Goal: Task Accomplishment & Management: Use online tool/utility

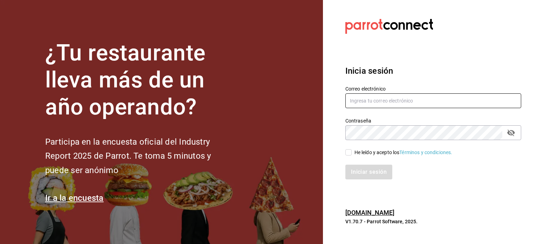
click at [364, 97] on input "text" at bounding box center [434, 100] width 176 height 15
click at [374, 98] on input "text" at bounding box center [434, 100] width 176 height 15
type input "[PERSON_NAME][EMAIL_ADDRESS][PERSON_NAME][DOMAIN_NAME]"
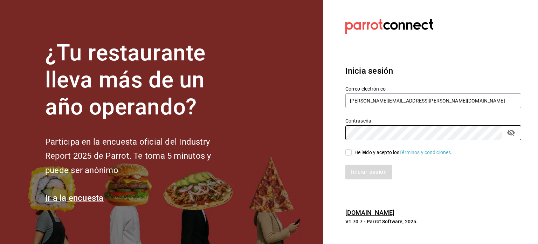
click at [350, 152] on input "He leído y acepto los Términos y condiciones." at bounding box center [349, 152] width 6 height 6
checkbox input "true"
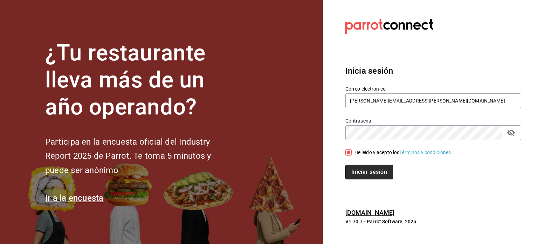
click at [367, 173] on button "Iniciar sesión" at bounding box center [370, 171] width 48 height 15
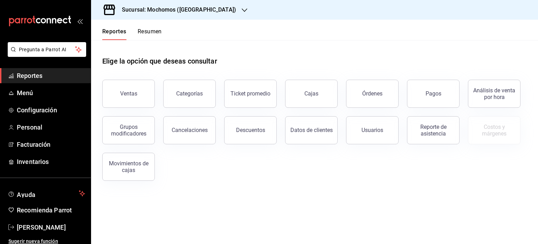
click at [168, 11] on h3 "Sucursal: Mochomos ([GEOGRAPHIC_DATA])" at bounding box center [176, 10] width 120 height 8
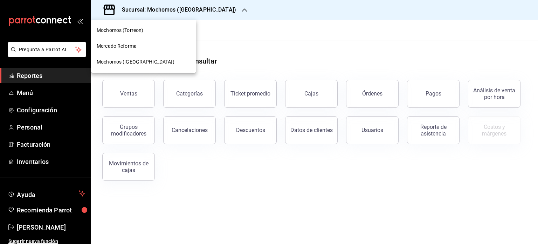
click at [120, 46] on span "Mercado Reforma" at bounding box center [117, 45] width 40 height 7
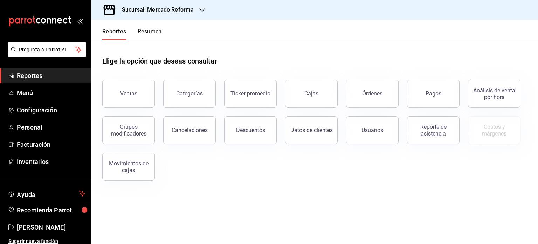
click at [33, 76] on span "Reportes" at bounding box center [51, 75] width 68 height 9
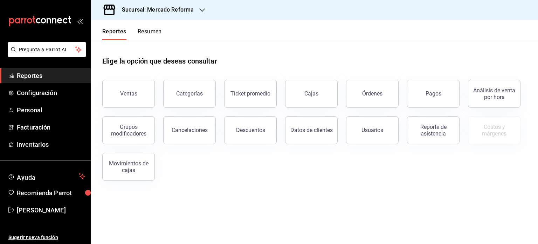
click at [38, 76] on span "Reportes" at bounding box center [51, 75] width 68 height 9
click at [43, 139] on span "Inventarios" at bounding box center [51, 143] width 68 height 9
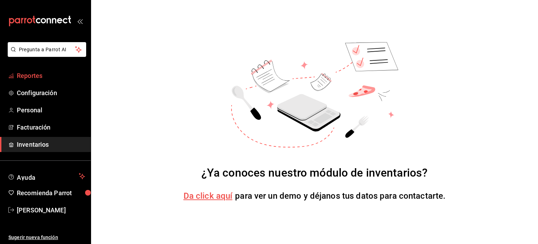
click at [34, 74] on span "Reportes" at bounding box center [51, 75] width 68 height 9
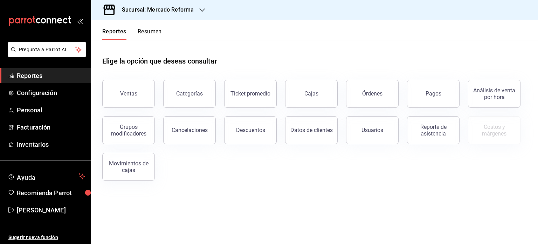
click at [40, 76] on span "Reportes" at bounding box center [51, 75] width 68 height 9
click at [179, 14] on div "Sucursal: Mercado Reforma" at bounding box center [152, 10] width 111 height 20
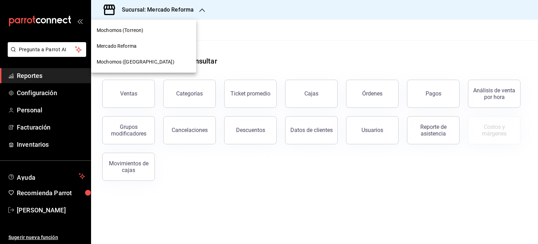
click at [114, 36] on div "Mochomos (Torreon)" at bounding box center [143, 30] width 105 height 16
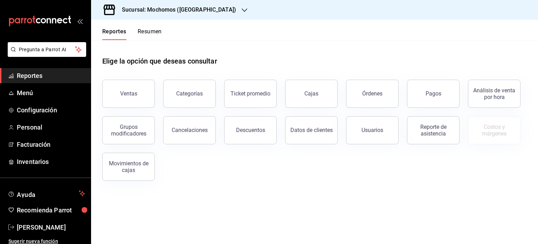
click at [172, 7] on h3 "Sucursal: Mochomos ([GEOGRAPHIC_DATA])" at bounding box center [176, 10] width 120 height 8
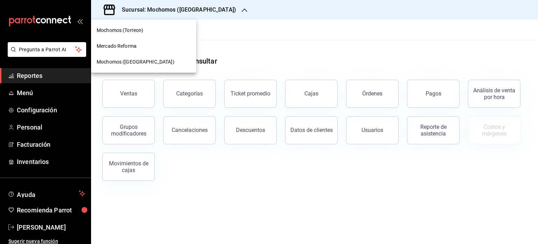
click at [131, 47] on span "Mercado Reforma" at bounding box center [117, 45] width 40 height 7
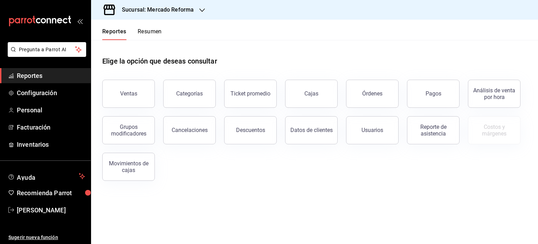
click at [150, 4] on div "Sucursal: Mercado Reforma" at bounding box center [152, 10] width 111 height 20
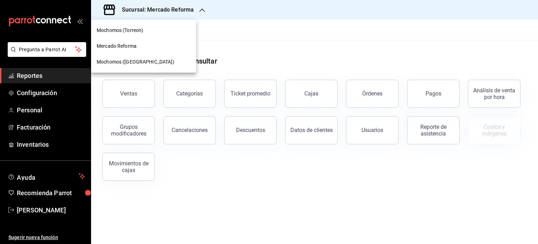
click at [120, 62] on span "Mochomos ([GEOGRAPHIC_DATA])" at bounding box center [136, 61] width 78 height 7
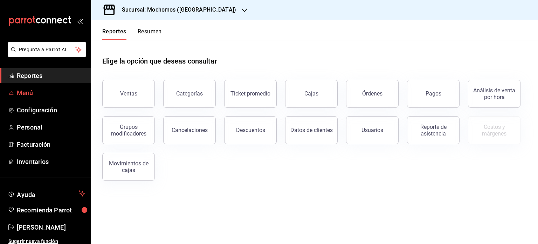
click at [28, 90] on span "Menú" at bounding box center [51, 92] width 68 height 9
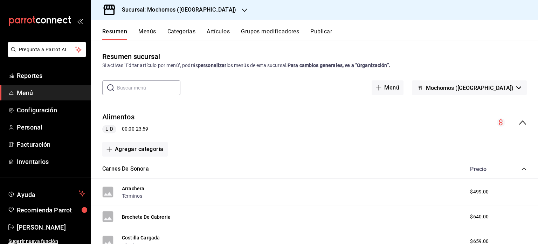
click at [11, 91] on icon "mailbox folders" at bounding box center [11, 91] width 1 height 1
click at [147, 32] on button "Menús" at bounding box center [147, 34] width 18 height 12
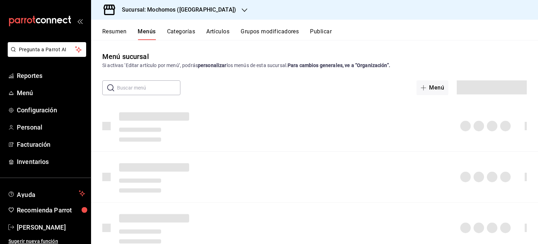
click at [220, 32] on button "Artículos" at bounding box center [217, 34] width 23 height 12
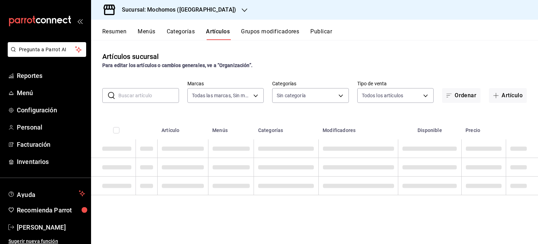
type input "562d5b5b-21a2-4ace-a941-66278f4a6c49"
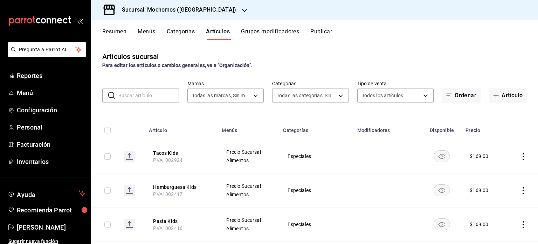
type input "2d195258-a112-483e-9c41-0e6351594330,d48f3e9a-3ab1-4b8f-8ab3-d3938f1810f2,a94d4…"
click at [152, 31] on button "Menús" at bounding box center [147, 34] width 18 height 12
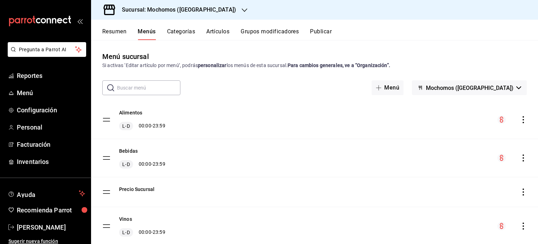
scroll to position [21, 0]
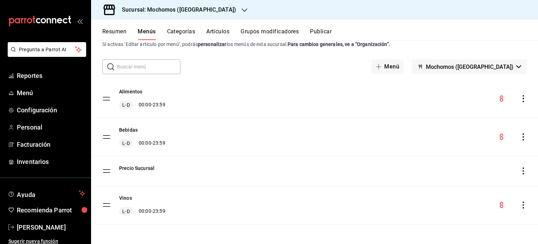
click at [514, 99] on div "menu-maker-table" at bounding box center [512, 98] width 29 height 8
click at [520, 99] on icon "actions" at bounding box center [523, 98] width 7 height 7
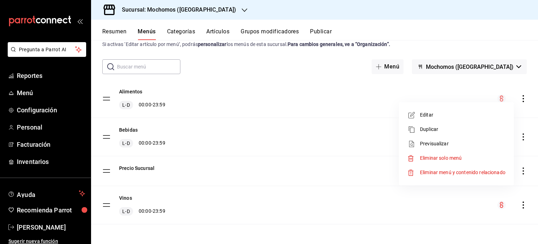
click at [458, 145] on span "Previsualizar" at bounding box center [463, 143] width 86 height 7
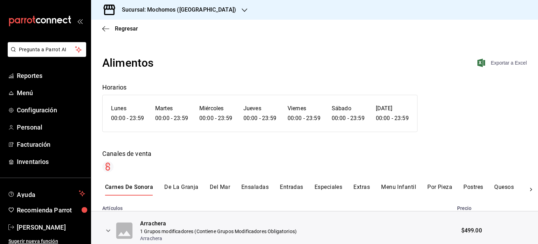
click at [502, 62] on span "Exportar a Excel" at bounding box center [503, 63] width 48 height 8
